Goal: Transaction & Acquisition: Purchase product/service

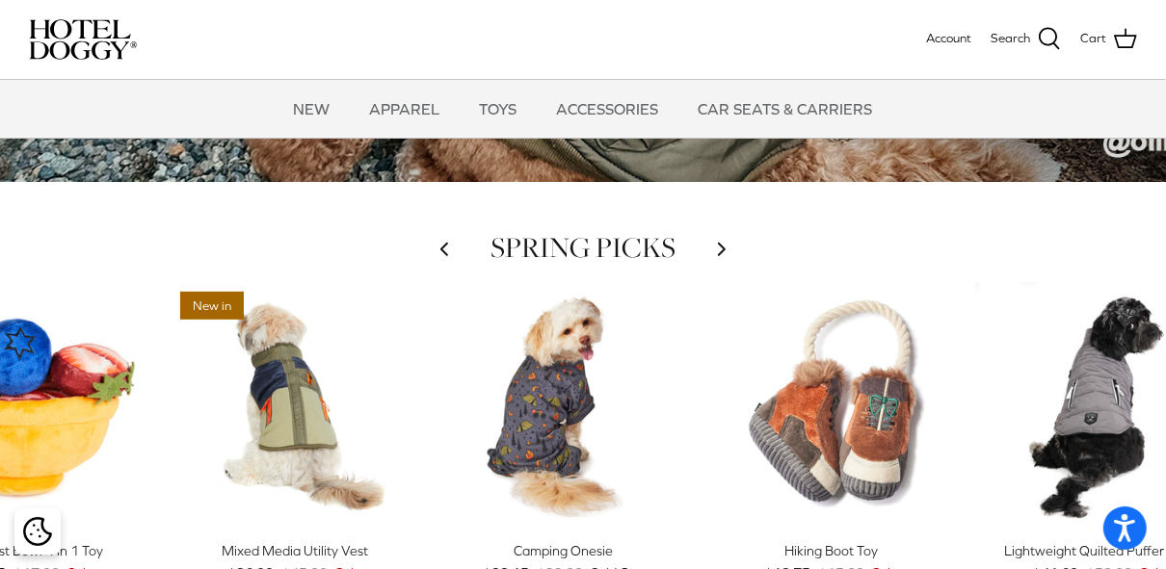
scroll to position [1002, 0]
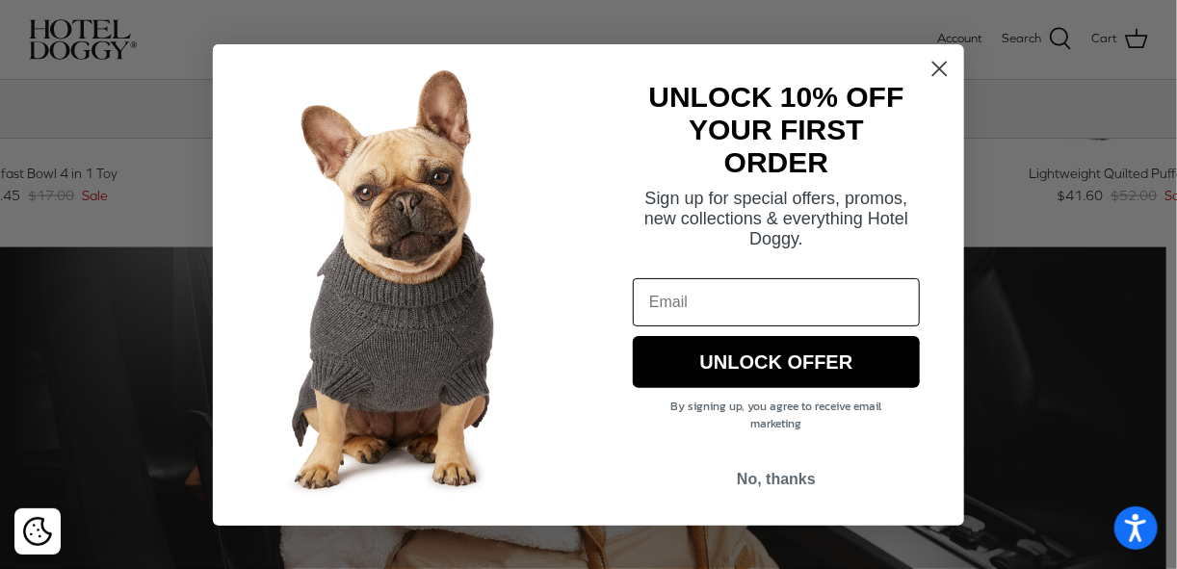
click at [933, 66] on circle "Close dialog" at bounding box center [940, 68] width 32 height 32
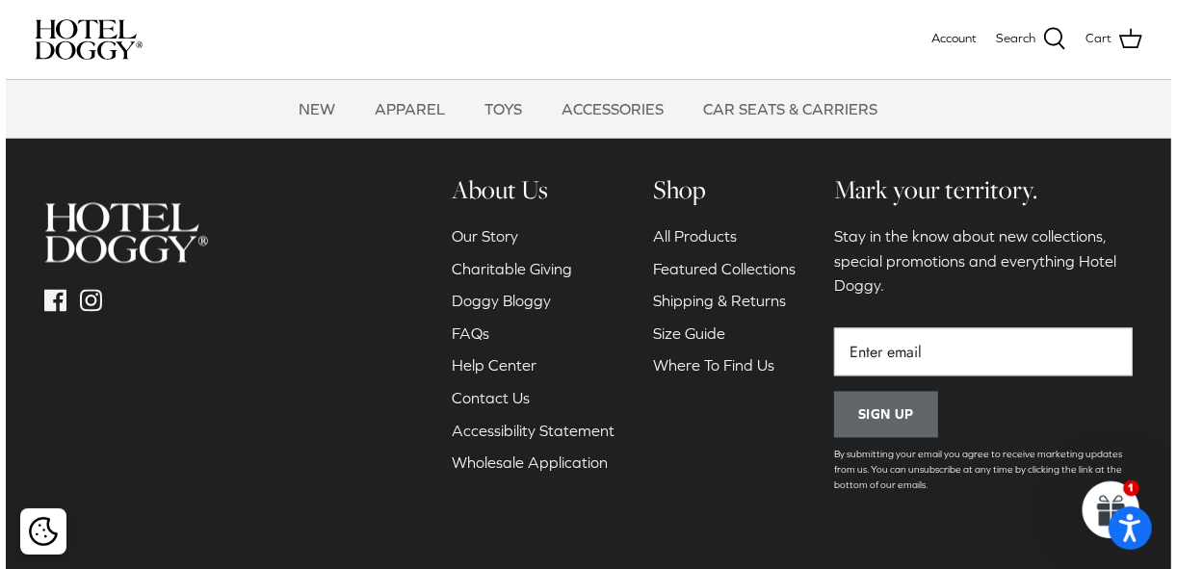
scroll to position [2698, 0]
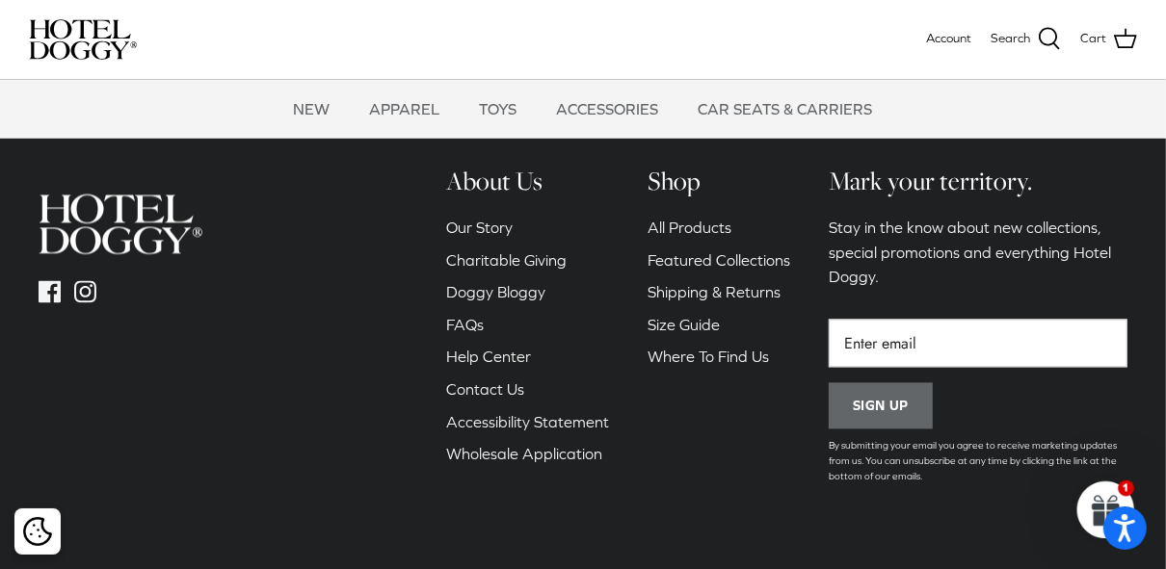
click at [1054, 33] on icon at bounding box center [1049, 38] width 23 height 23
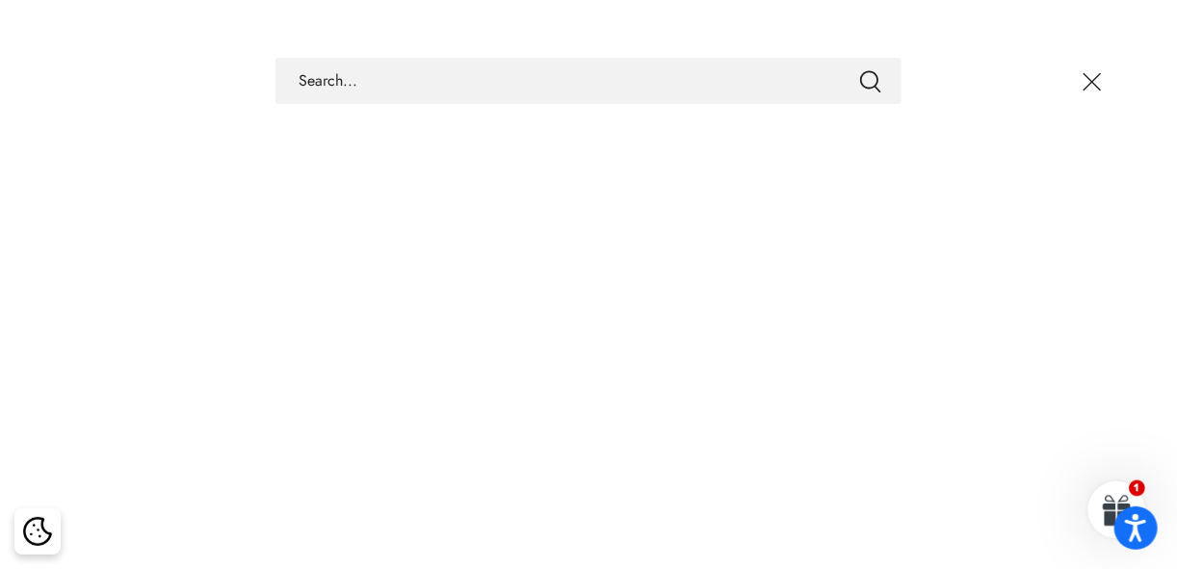
click at [489, 86] on input "Search Store" at bounding box center [589, 81] width 626 height 46
paste input "[PERSON_NAME] Dog Coat"
type input "[PERSON_NAME] Dog Coat"
click at [866, 83] on icon "Submit" at bounding box center [870, 81] width 23 height 23
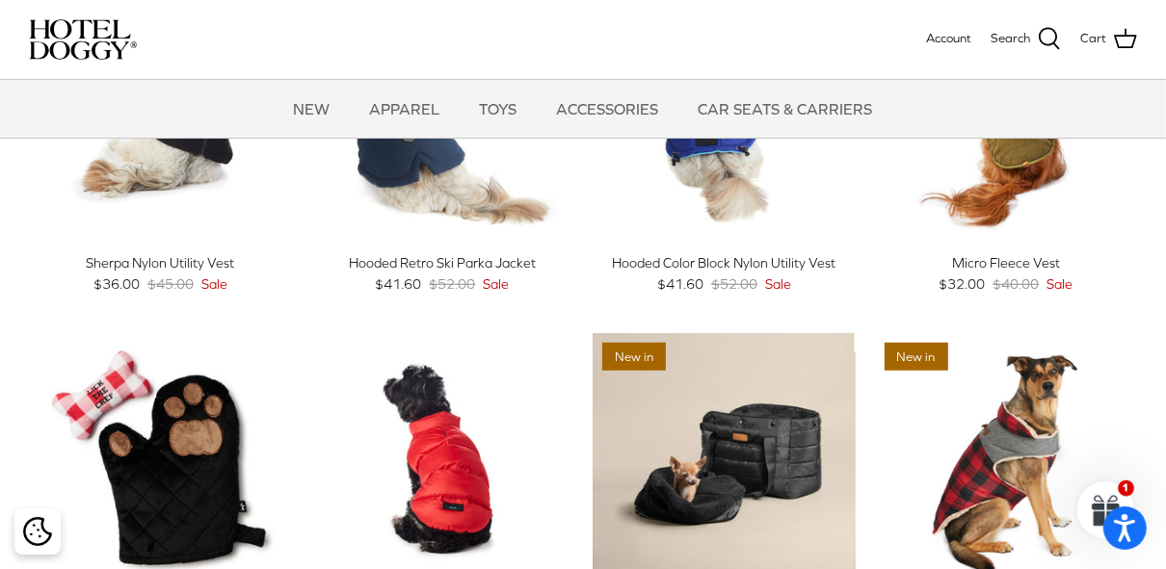
scroll to position [925, 0]
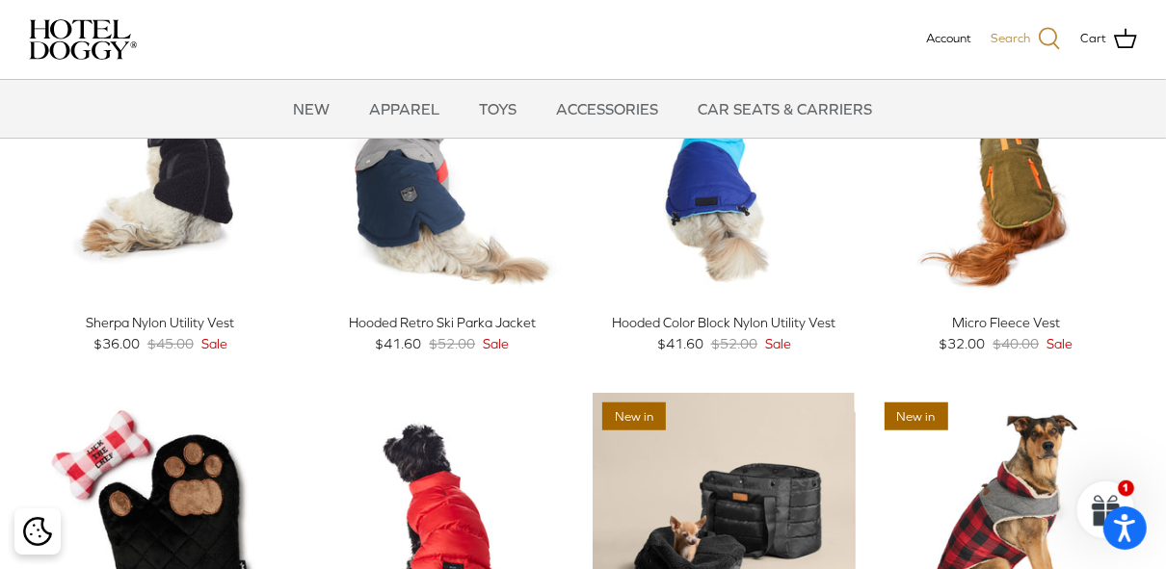
click at [1053, 35] on icon at bounding box center [1049, 38] width 23 height 23
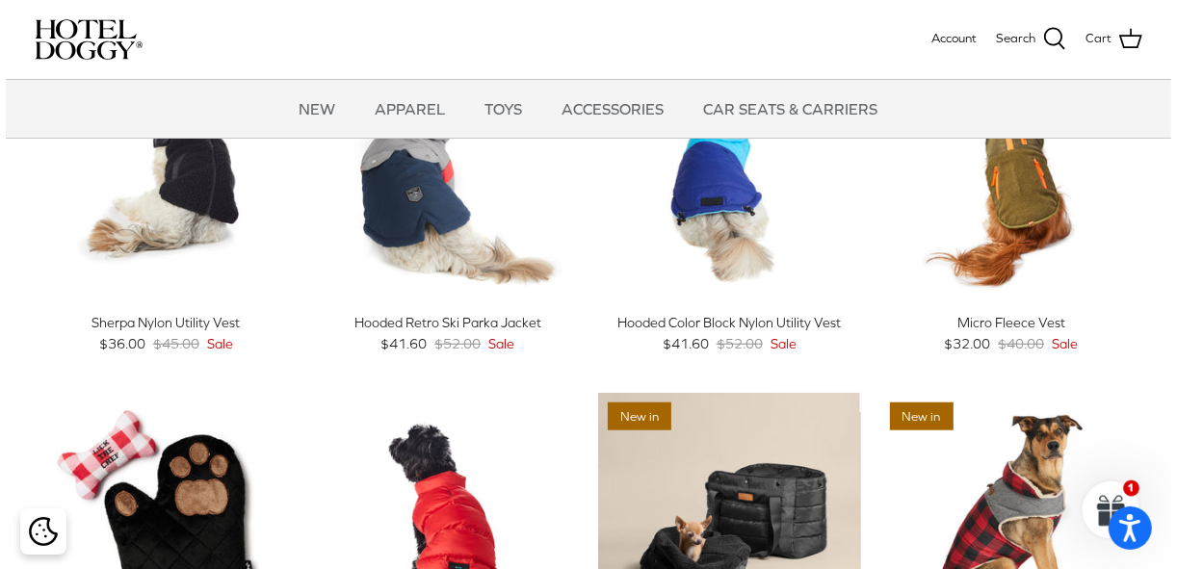
scroll to position [927, 0]
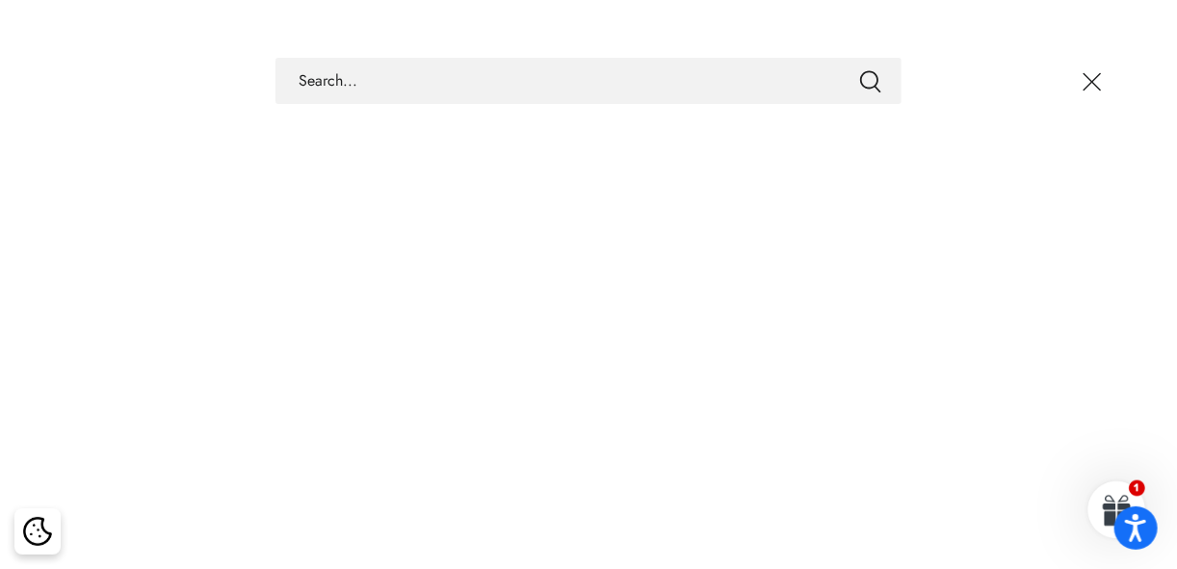
click at [679, 69] on input "Search Store" at bounding box center [589, 81] width 626 height 46
type input "[PERSON_NAME]"
